Goal: Book appointment/travel/reservation

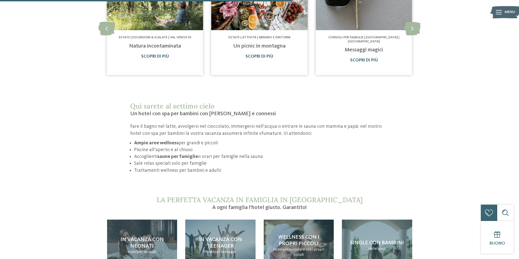
scroll to position [436, 0]
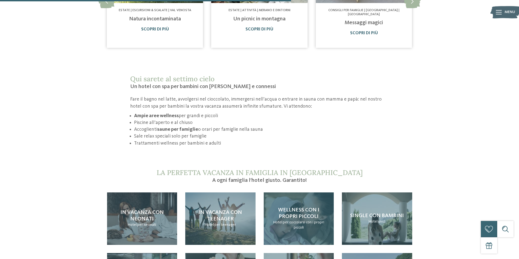
click at [280, 220] on p "Hotel per coccolarsi con i propri piccoli" at bounding box center [298, 225] width 59 height 11
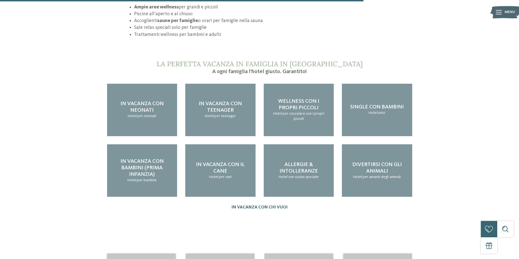
scroll to position [653, 0]
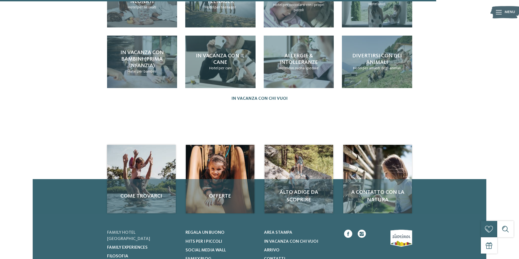
click at [146, 231] on span "Family hotel [GEOGRAPHIC_DATA]" at bounding box center [128, 236] width 43 height 10
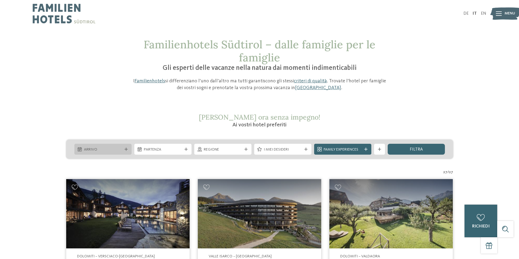
click at [110, 152] on span "Arrivo" at bounding box center [103, 149] width 38 height 5
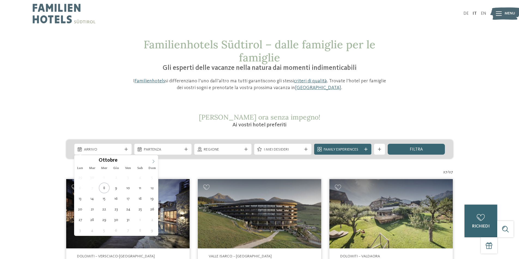
click at [152, 163] on icon at bounding box center [153, 162] width 4 height 4
type div "27.12.2025"
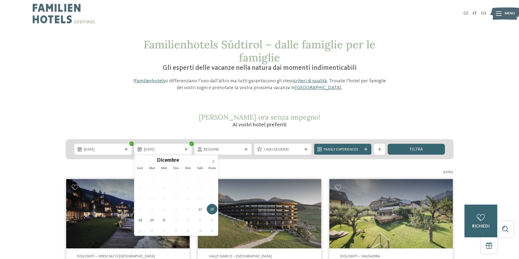
type div "28.12.2025"
click at [159, 150] on span "28.12.2025" at bounding box center [163, 149] width 38 height 5
type input "****"
click at [212, 161] on icon at bounding box center [213, 162] width 4 height 4
type div "03.01.2026"
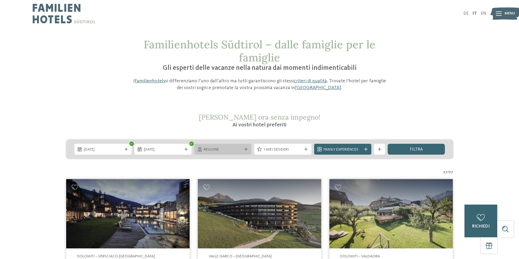
click at [224, 150] on span "Regione" at bounding box center [223, 149] width 38 height 5
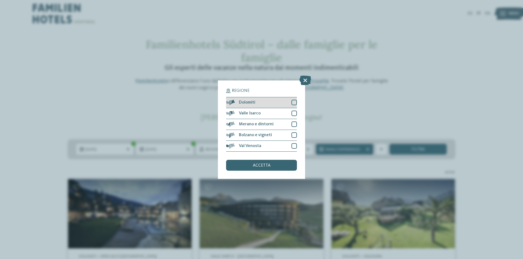
click at [262, 102] on div "Dolomiti" at bounding box center [261, 102] width 71 height 11
click at [287, 163] on div "accetta" at bounding box center [261, 165] width 71 height 11
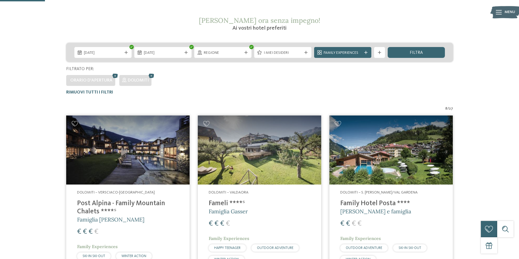
scroll to position [70, 0]
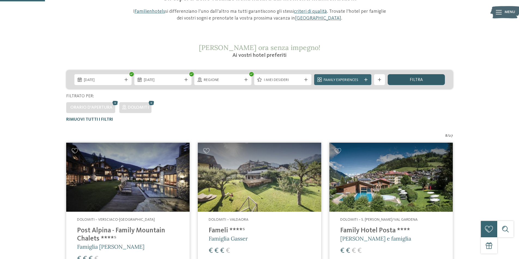
click at [412, 79] on span "filtra" at bounding box center [415, 80] width 13 height 4
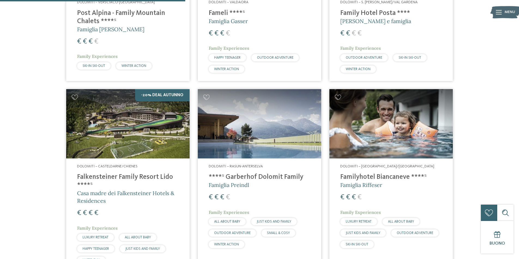
scroll to position [315, 0]
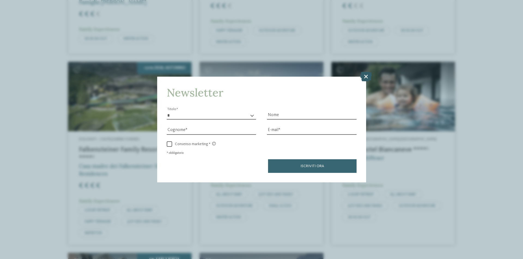
click at [367, 76] on icon at bounding box center [366, 77] width 12 height 10
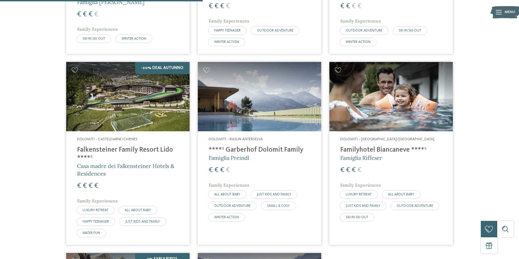
click at [102, 152] on h4 "Falkensteiner Family Resort Lido ****ˢ" at bounding box center [128, 154] width 102 height 16
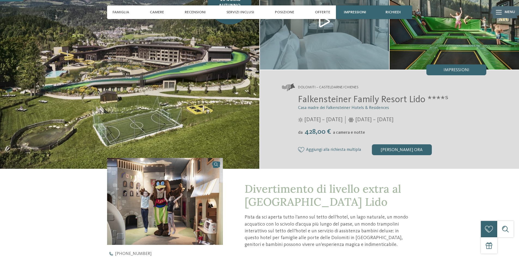
scroll to position [82, 0]
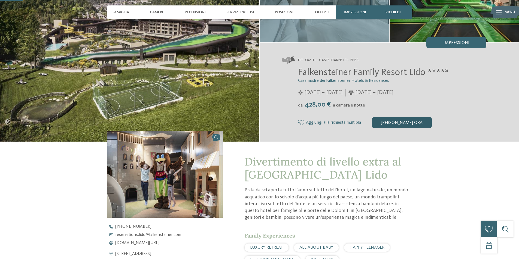
click at [387, 120] on div "[PERSON_NAME] ora" at bounding box center [402, 122] width 60 height 11
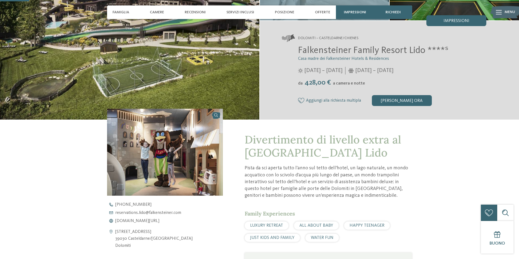
scroll to position [0, 0]
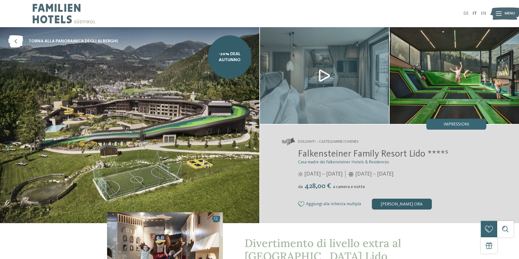
click at [400, 204] on div "[PERSON_NAME] ora" at bounding box center [402, 204] width 60 height 11
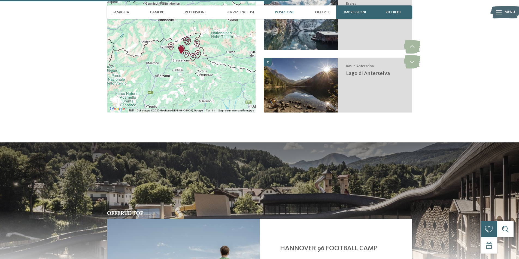
scroll to position [995, 0]
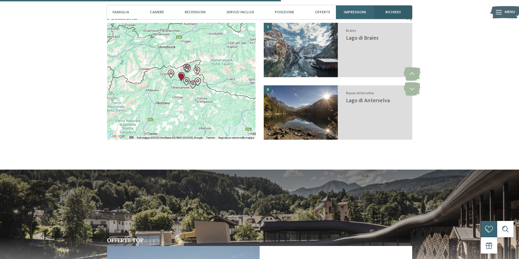
click at [387, 16] on div "richiedi" at bounding box center [393, 12] width 38 height 14
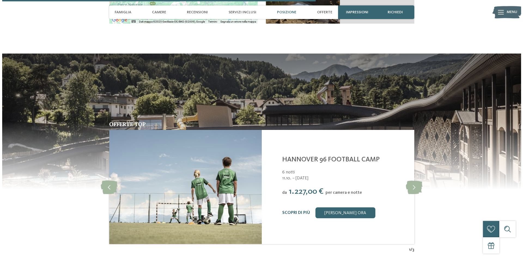
scroll to position [1084, 0]
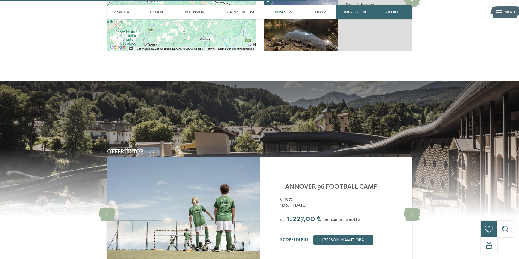
click at [500, 14] on div at bounding box center [498, 12] width 6 height 14
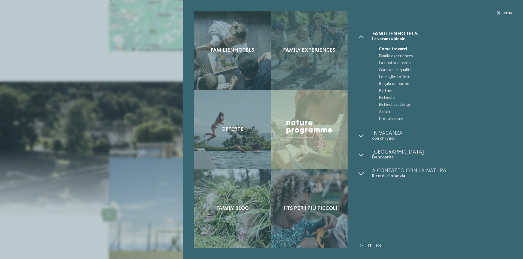
click at [321, 44] on div "Family experiences" at bounding box center [309, 50] width 77 height 79
